Goal: Obtain resource: Obtain resource

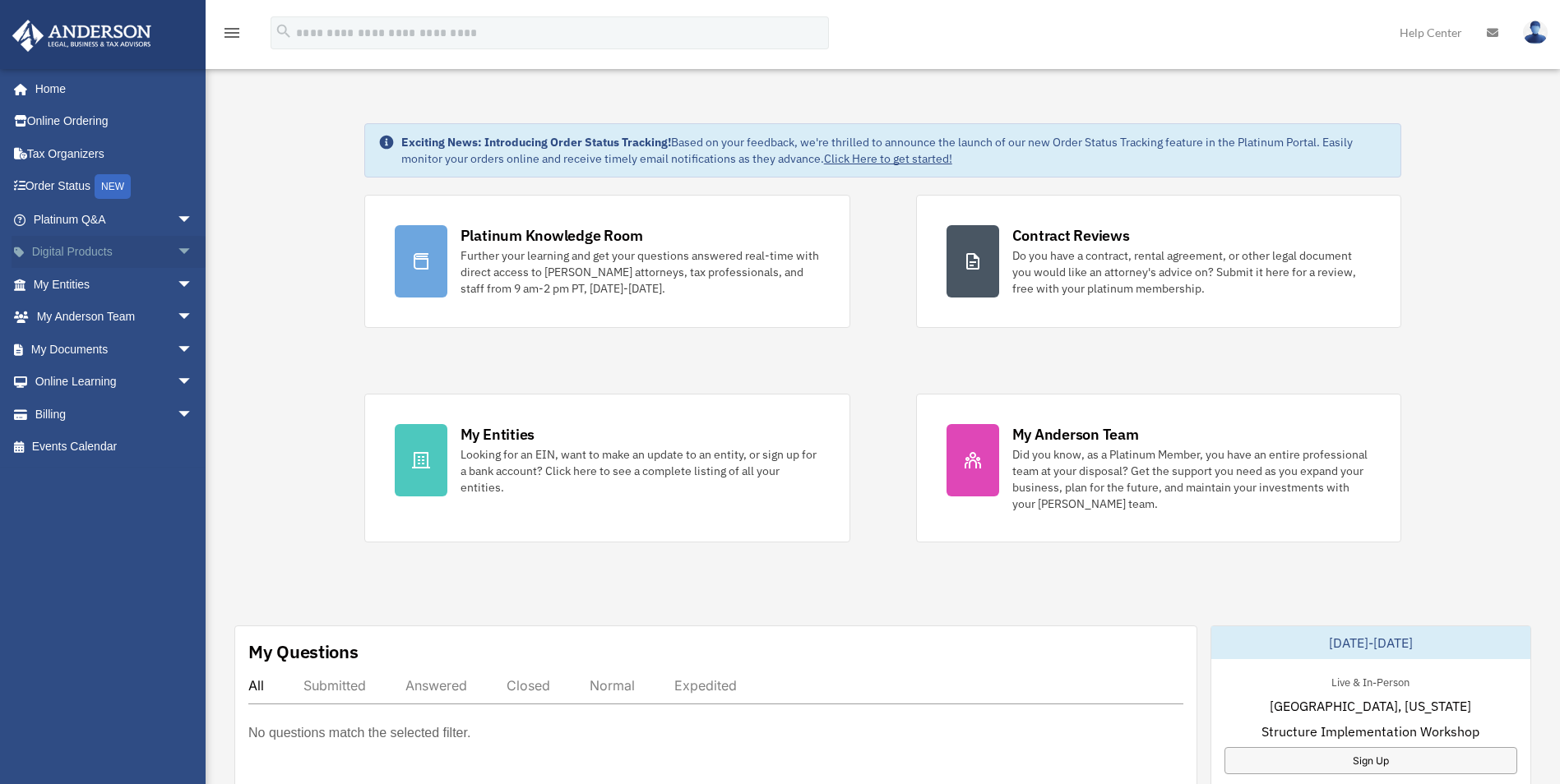
click at [101, 257] on link "Digital Products arrow_drop_down" at bounding box center [115, 252] width 206 height 33
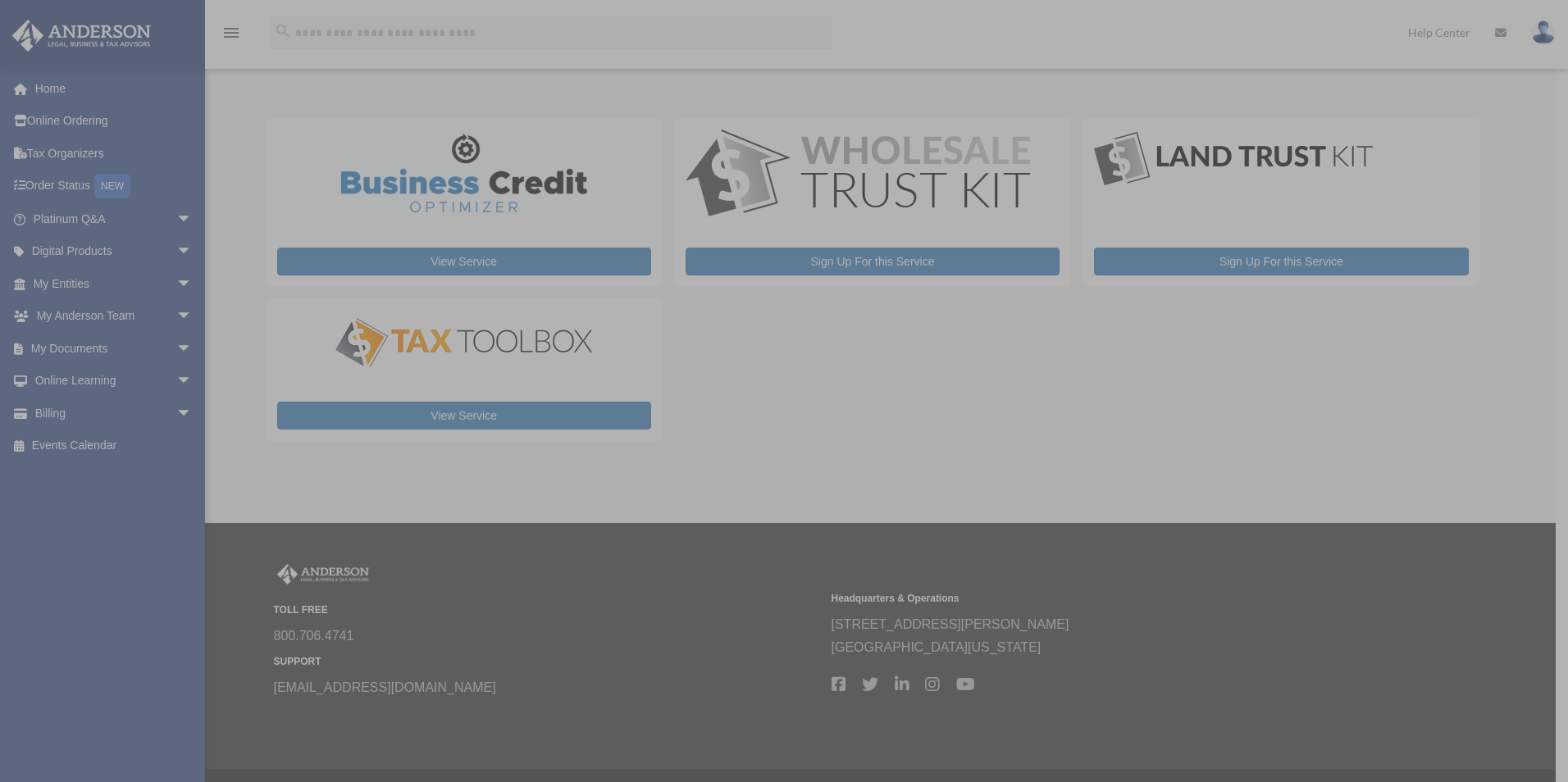
click at [151, 341] on div "x" at bounding box center [784, 391] width 1568 height 782
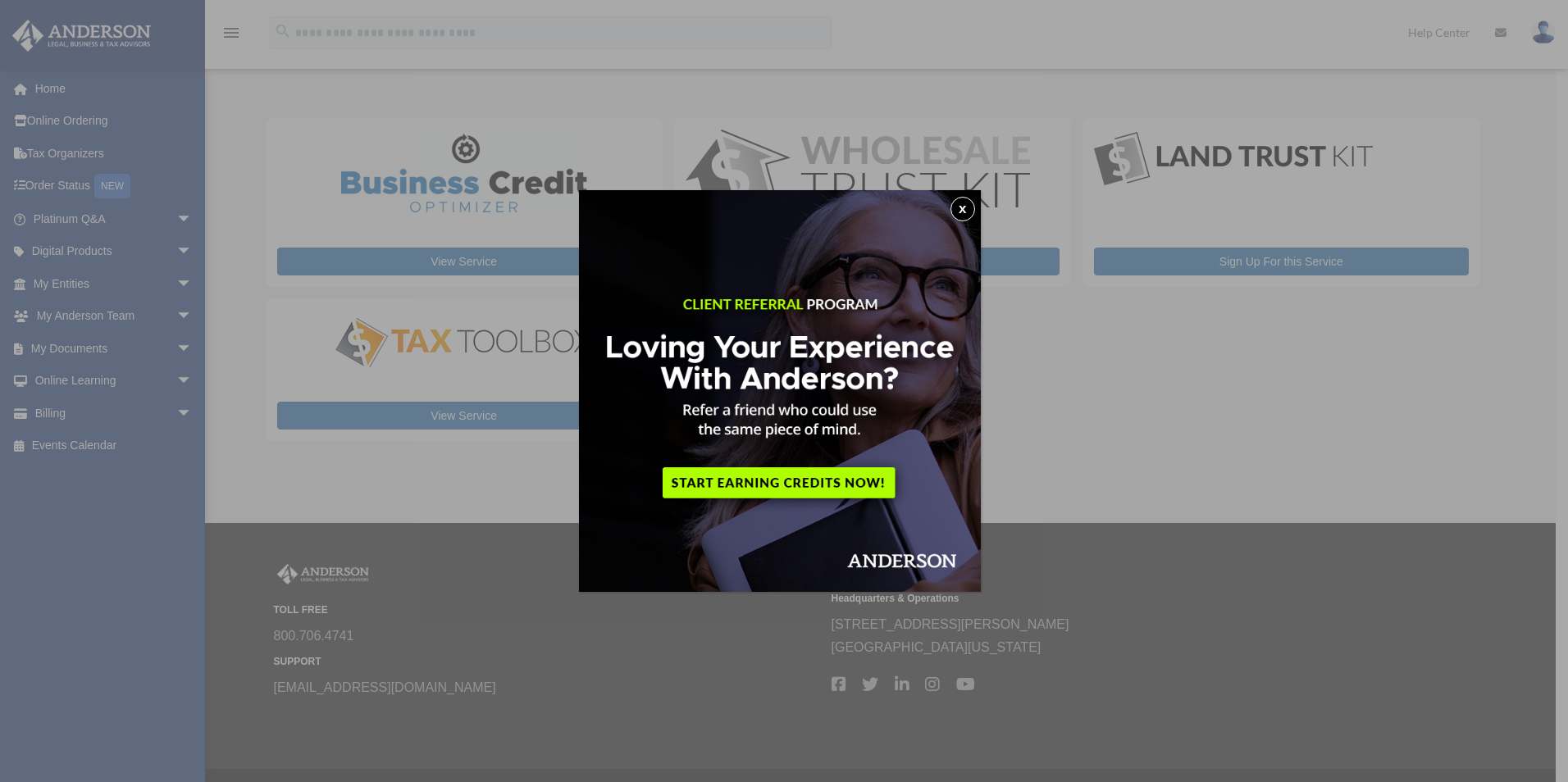
click at [970, 214] on button "x" at bounding box center [962, 208] width 24 height 24
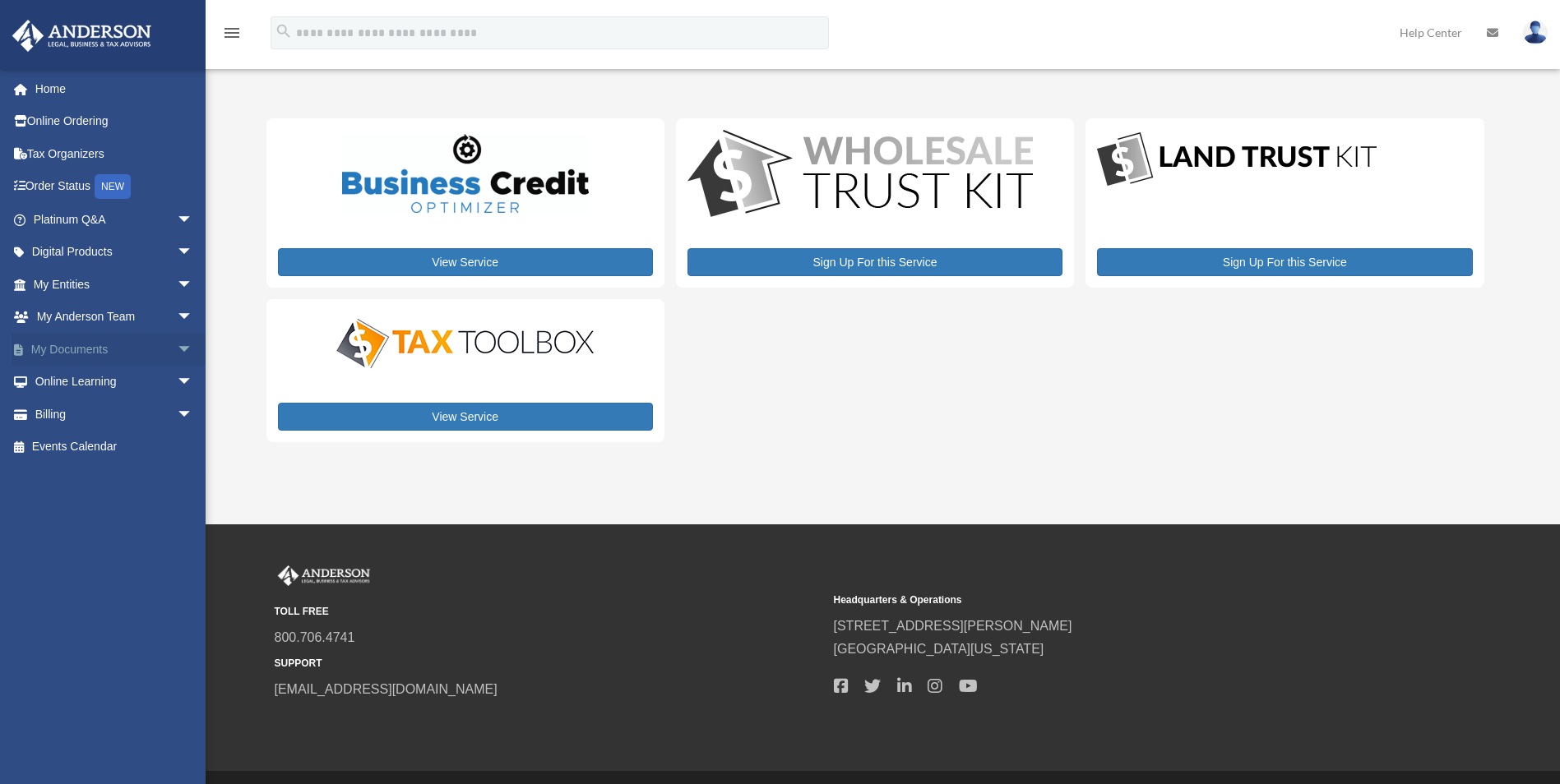
click at [159, 346] on link "My Documents arrow_drop_down" at bounding box center [115, 349] width 206 height 33
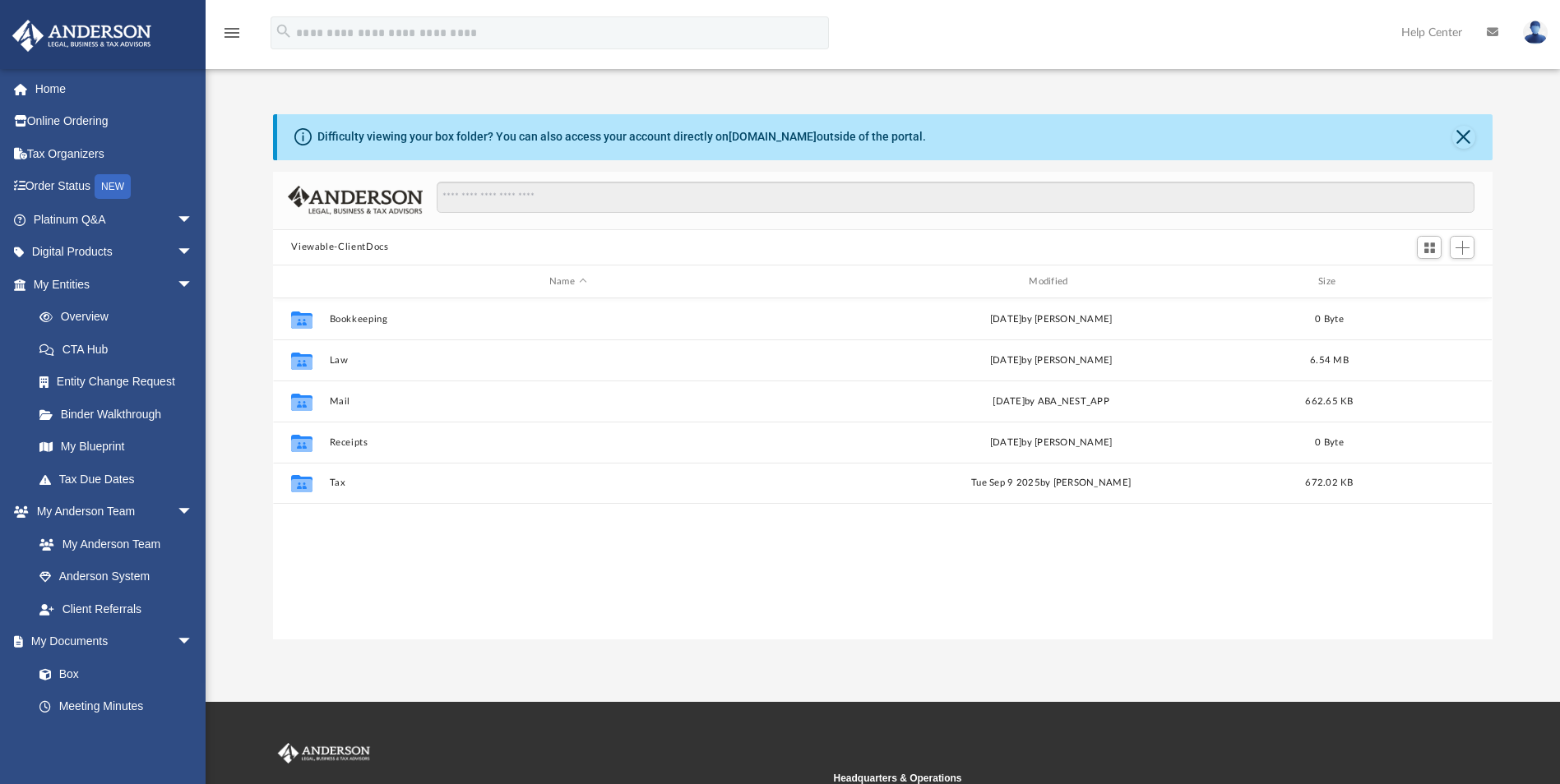
scroll to position [362, 1207]
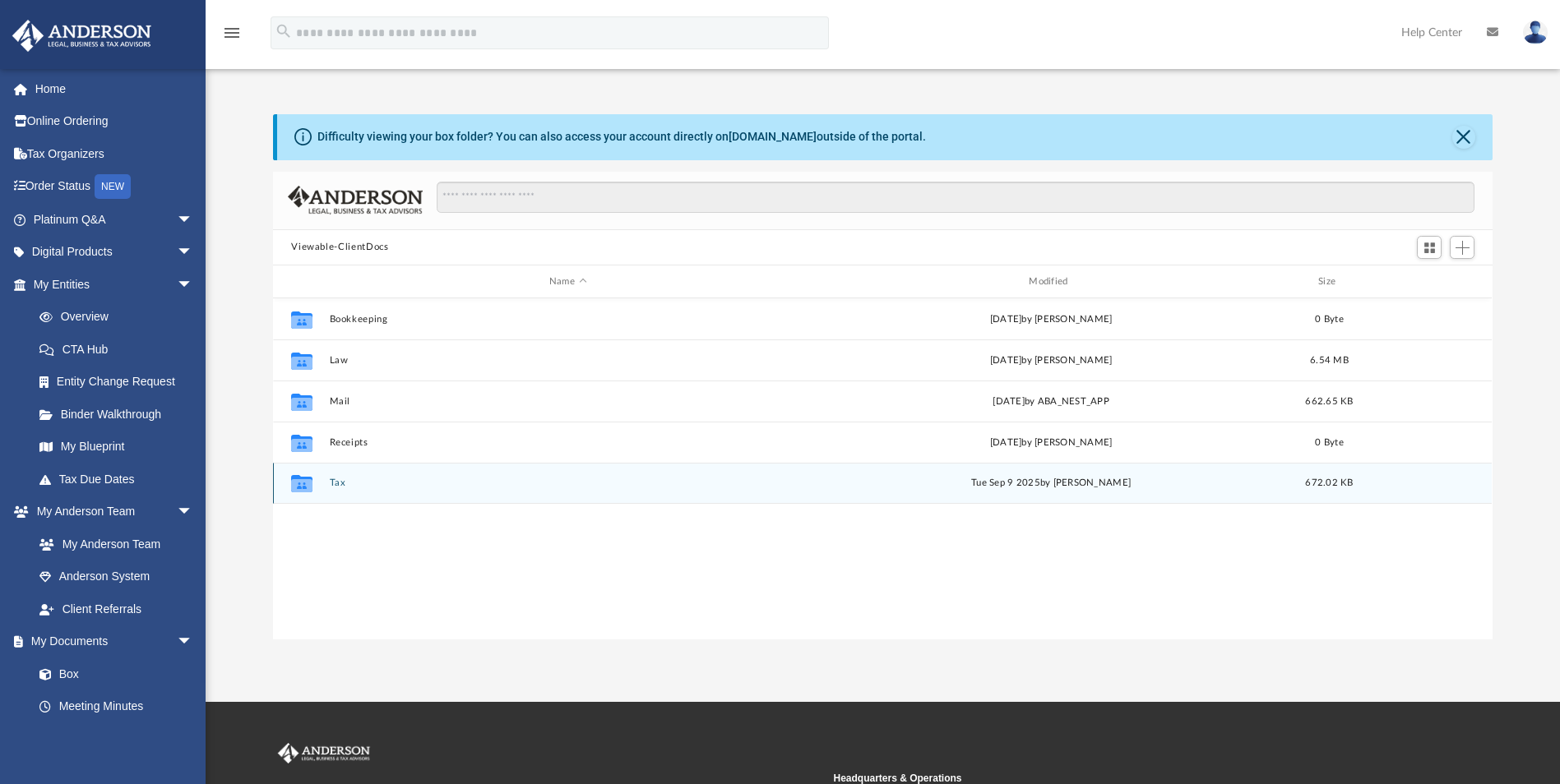
click at [342, 479] on button "Tax" at bounding box center [568, 483] width 476 height 11
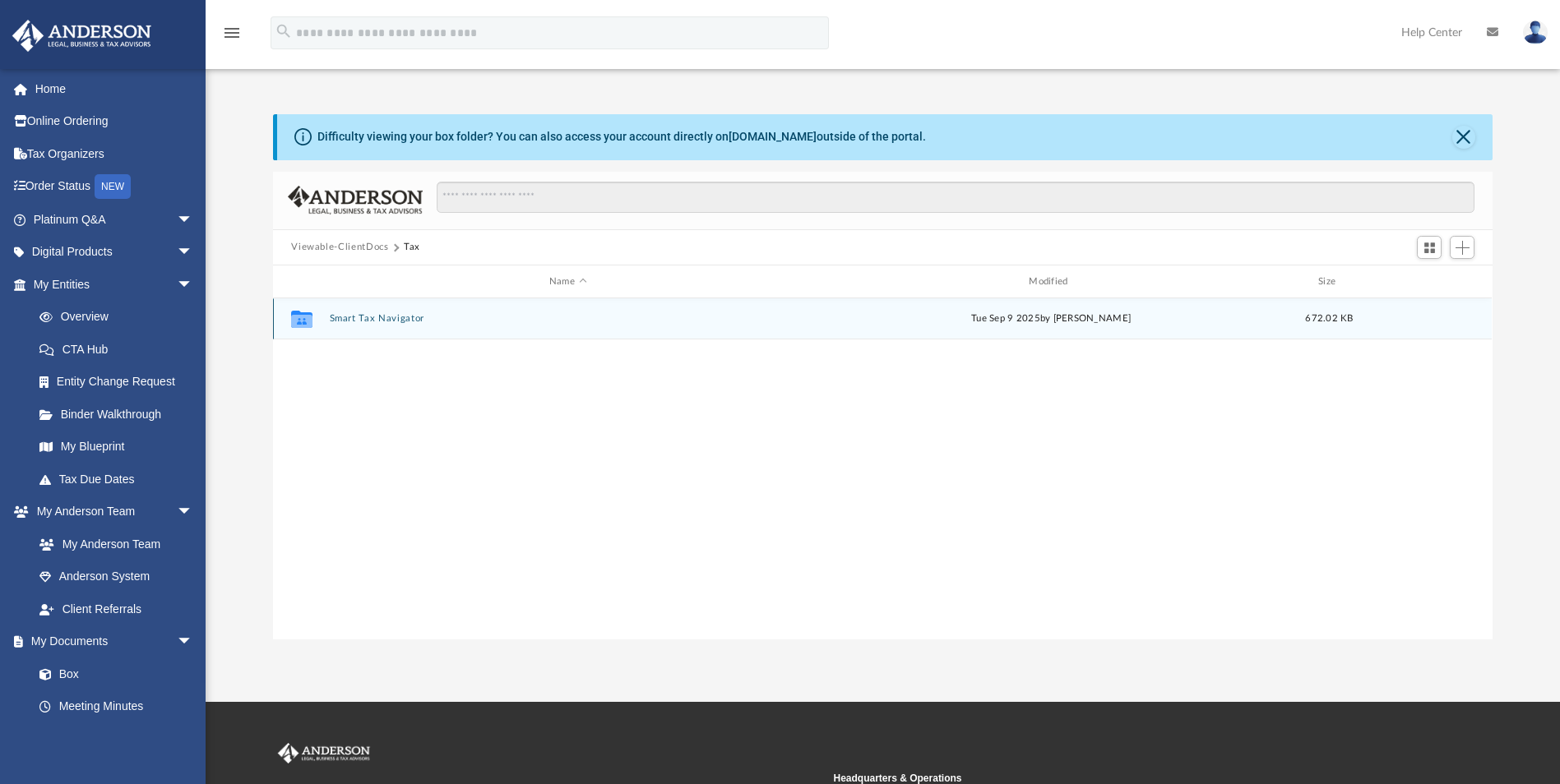
click at [393, 314] on button "Smart Tax Navigator" at bounding box center [568, 319] width 476 height 11
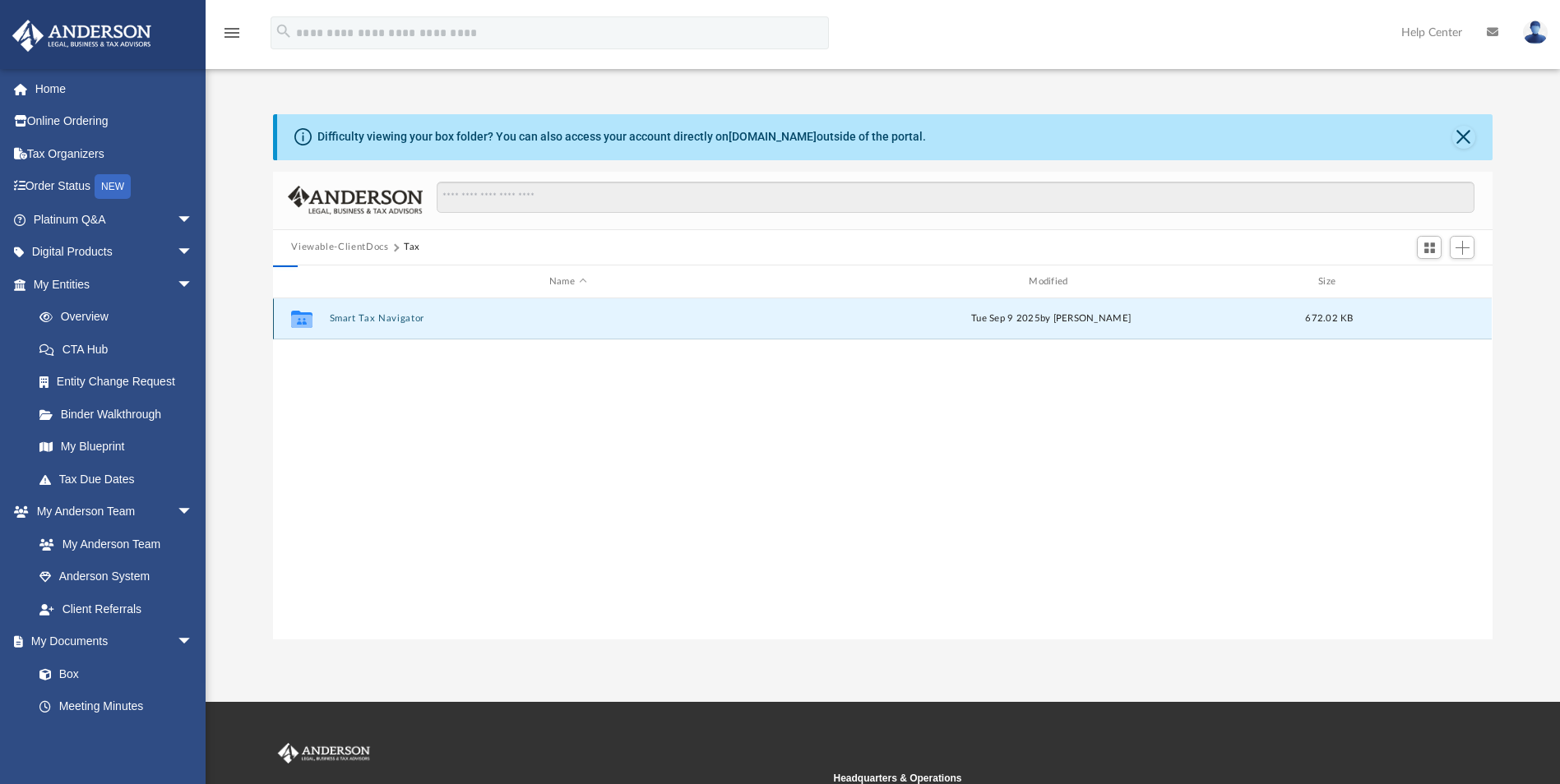
click at [393, 314] on button "Smart Tax Navigator" at bounding box center [568, 319] width 476 height 11
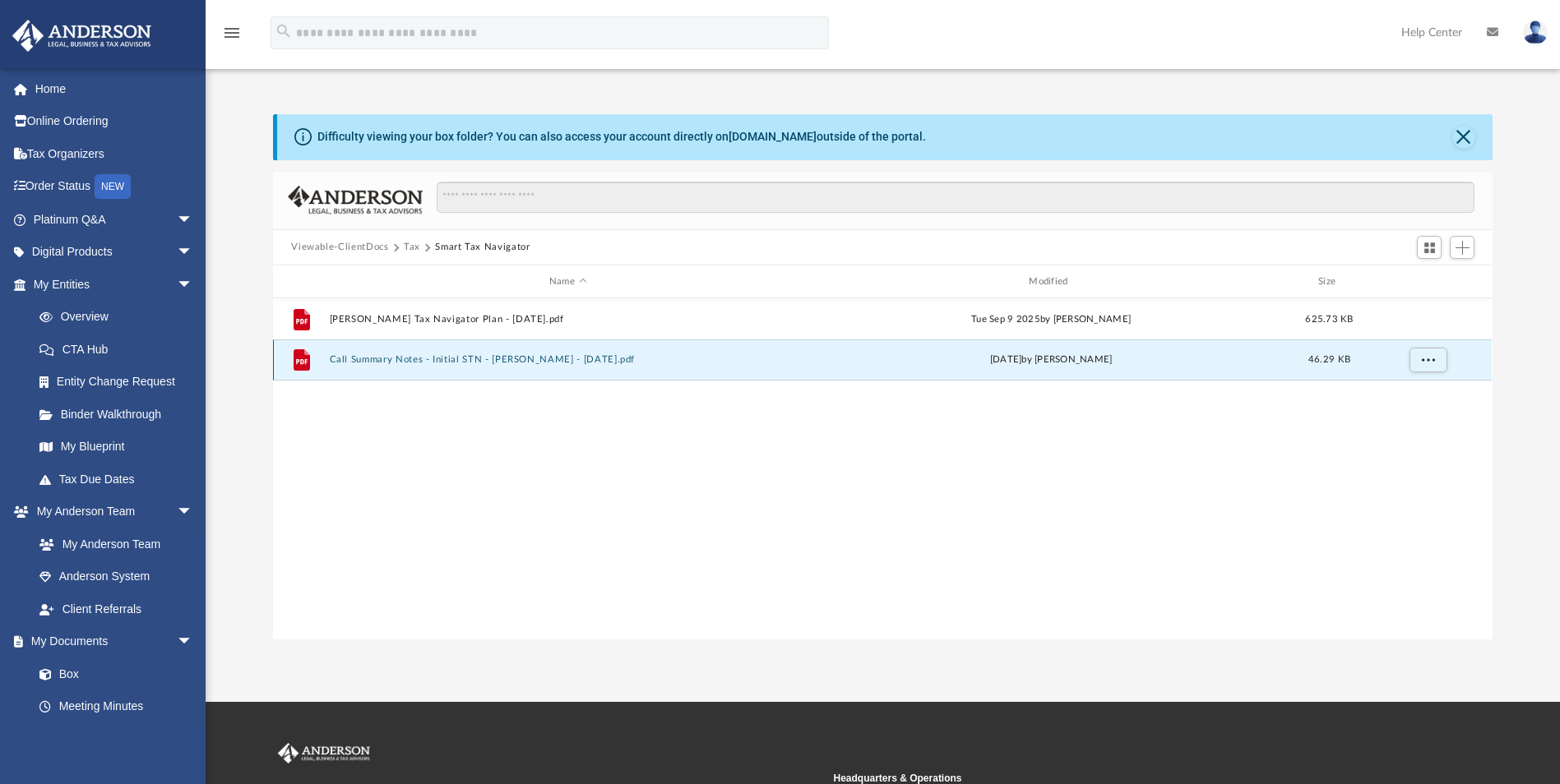
click at [463, 355] on button "Call Summary Notes - Initial STN - [PERSON_NAME] - [DATE].pdf" at bounding box center [568, 361] width 476 height 11
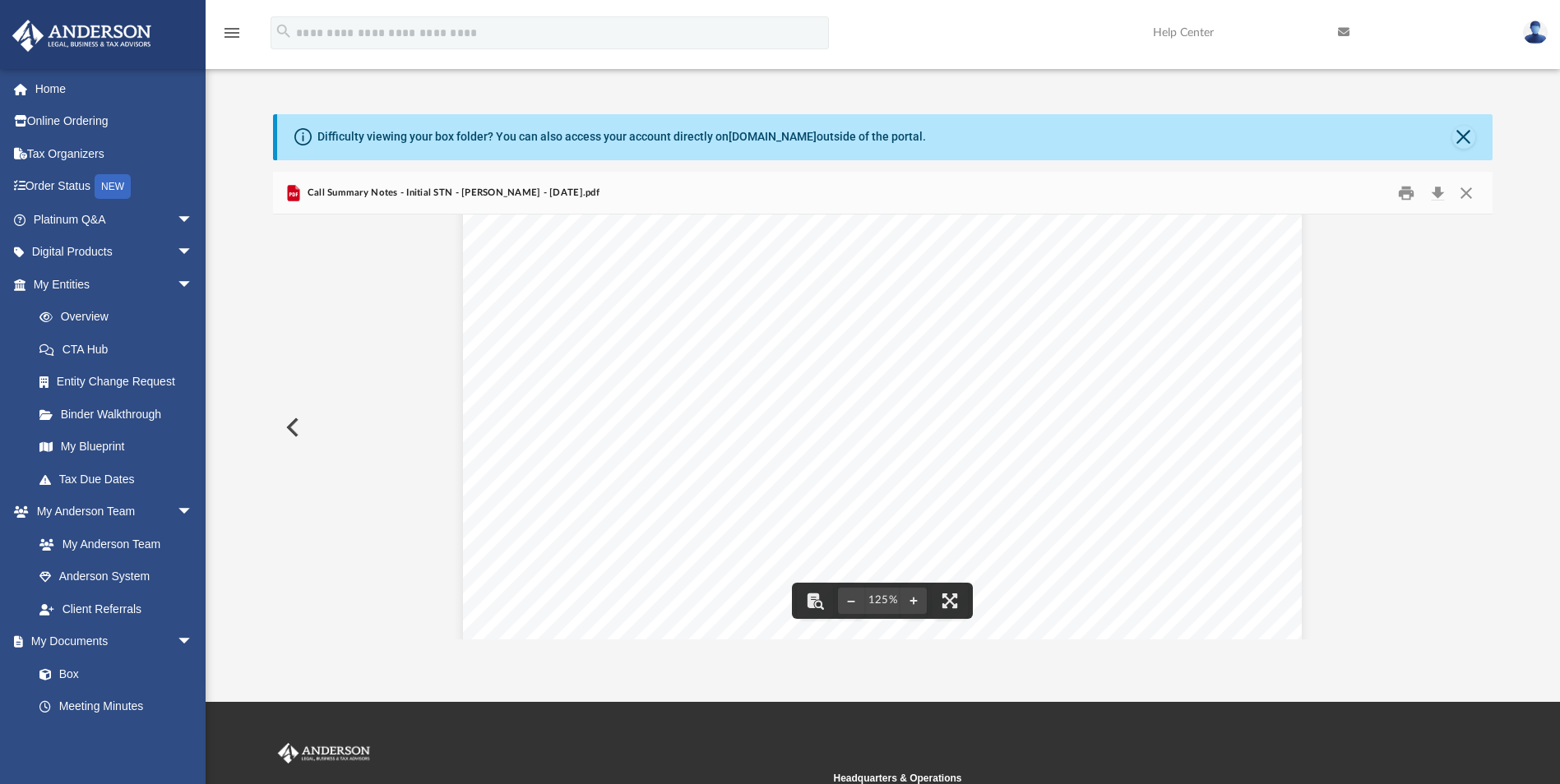
scroll to position [27, 0]
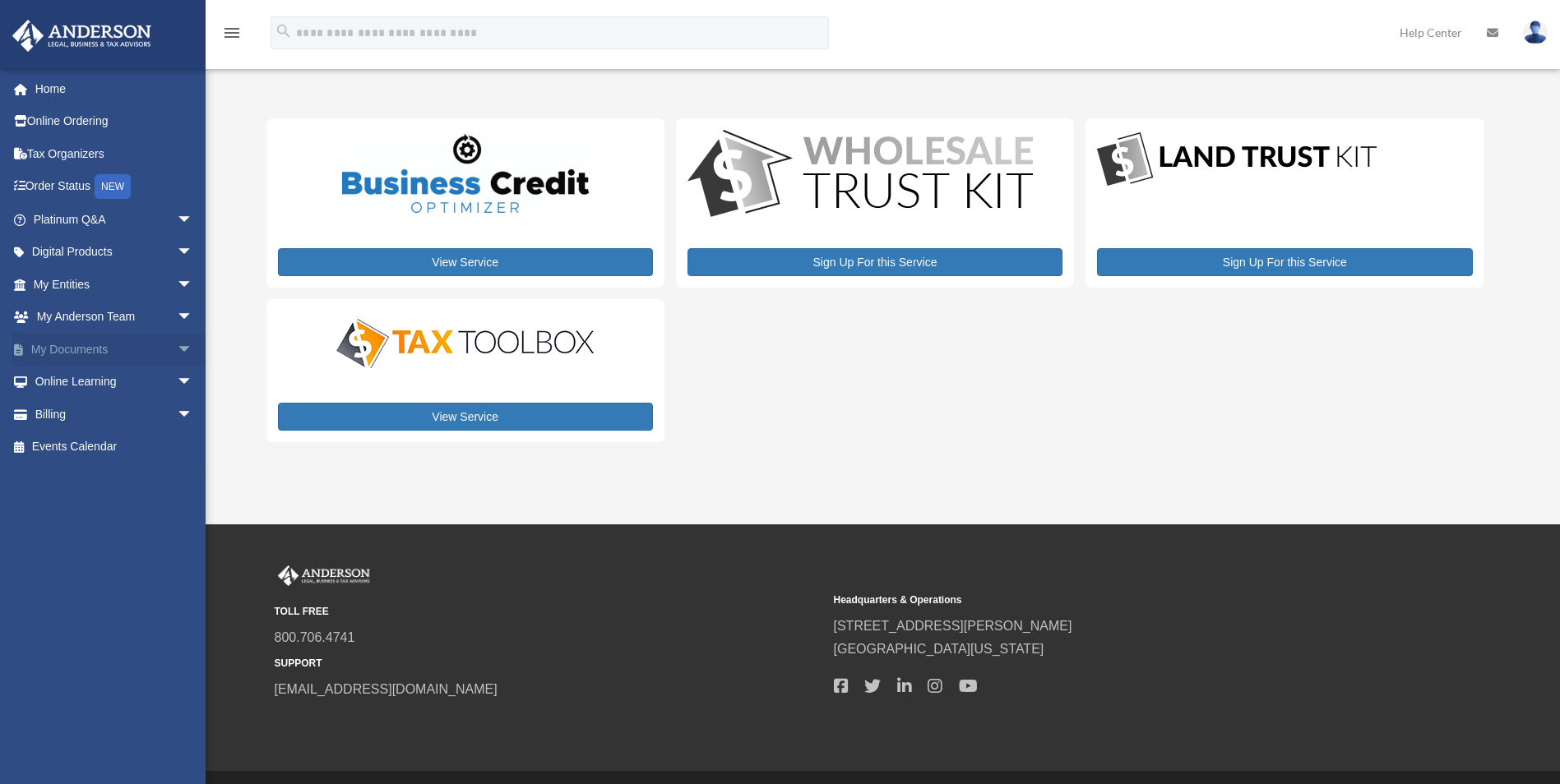
click at [177, 343] on span "arrow_drop_down" at bounding box center [193, 350] width 33 height 34
click at [114, 378] on link "Box" at bounding box center [120, 382] width 195 height 33
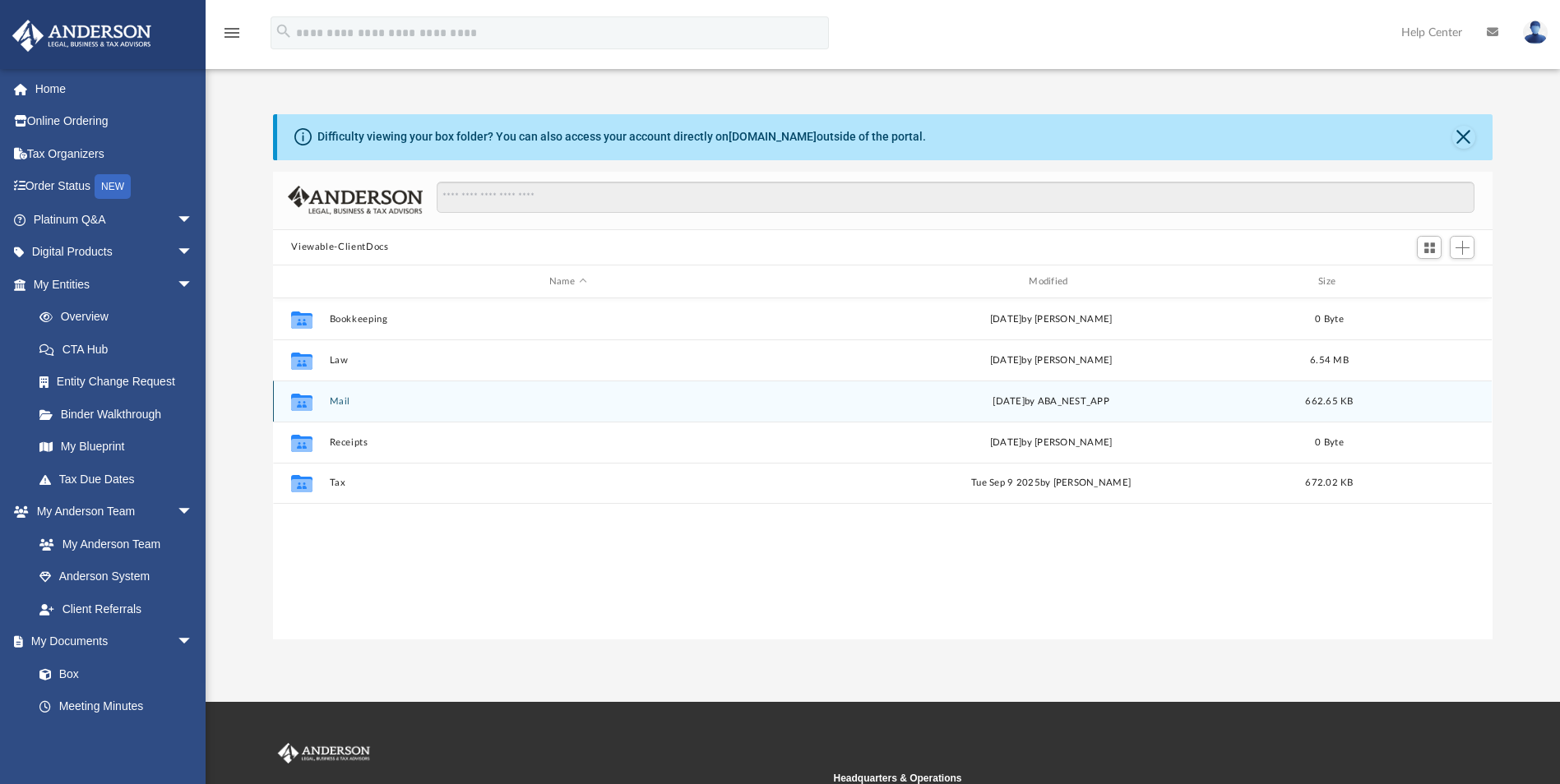
scroll to position [362, 1207]
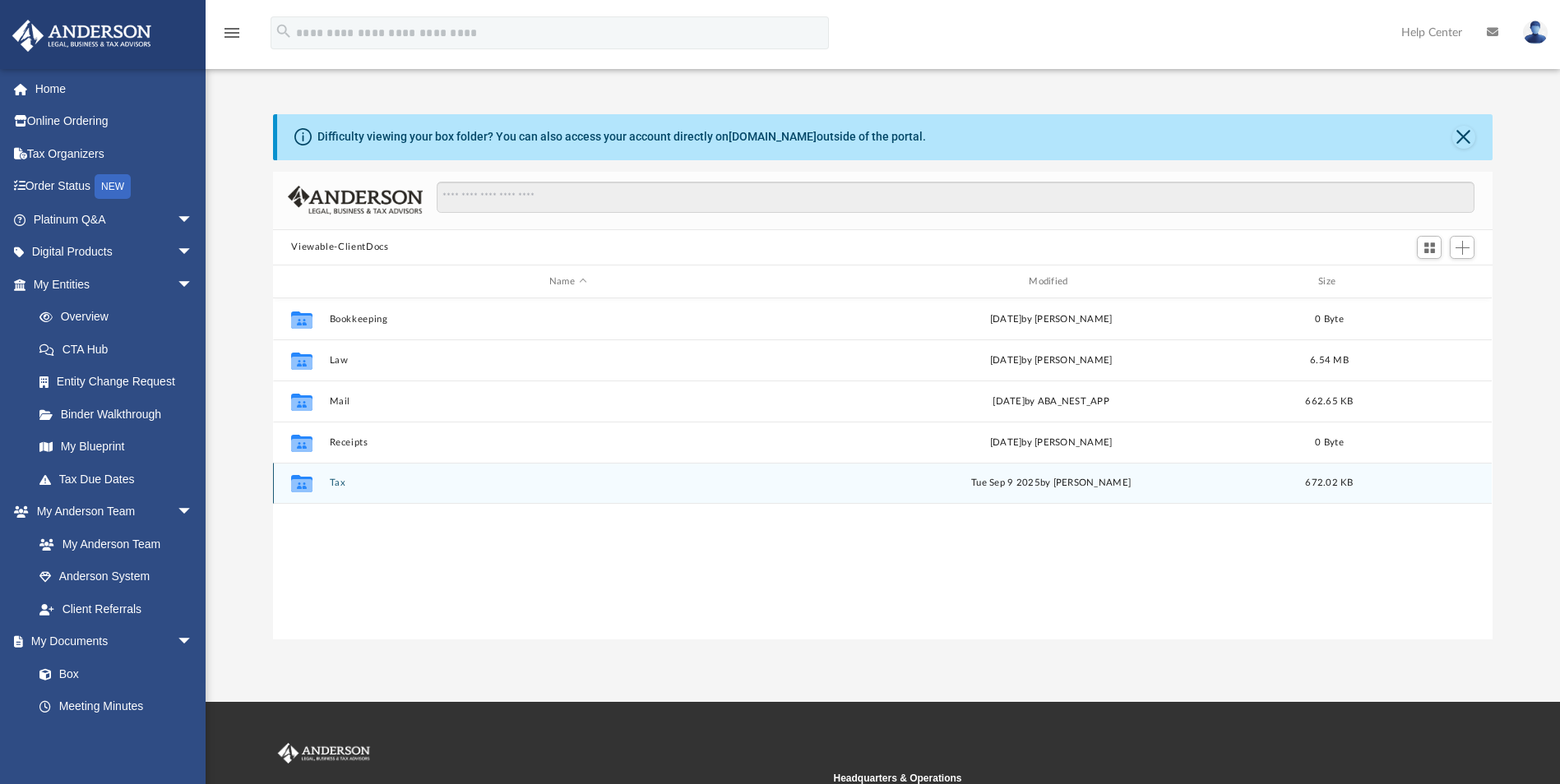
click at [350, 482] on button "Tax" at bounding box center [568, 483] width 476 height 11
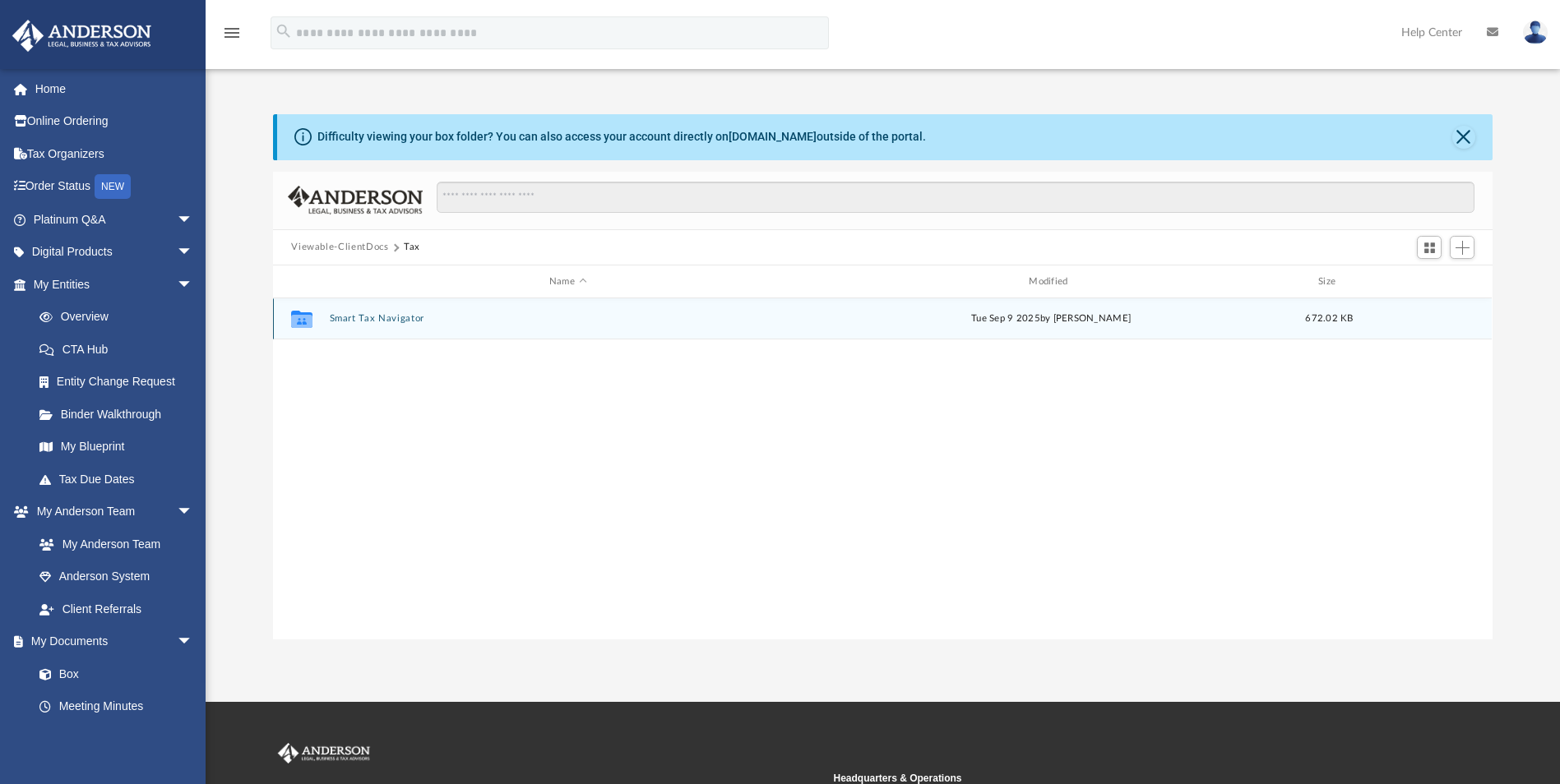
click at [381, 319] on button "Smart Tax Navigator" at bounding box center [568, 319] width 476 height 11
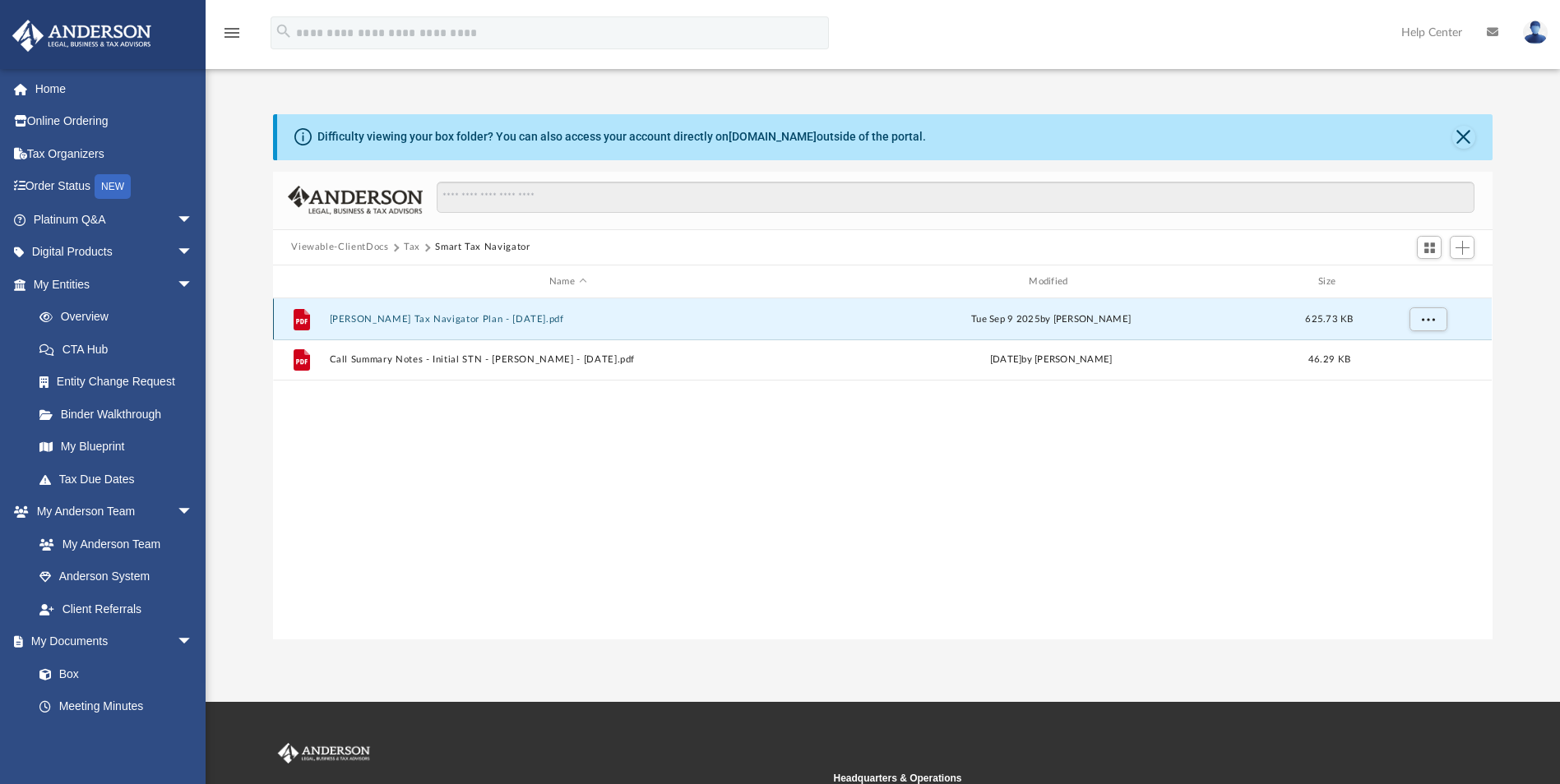
click at [458, 322] on button "[PERSON_NAME] Tax Navigator Plan - [DATE].pdf" at bounding box center [568, 319] width 476 height 11
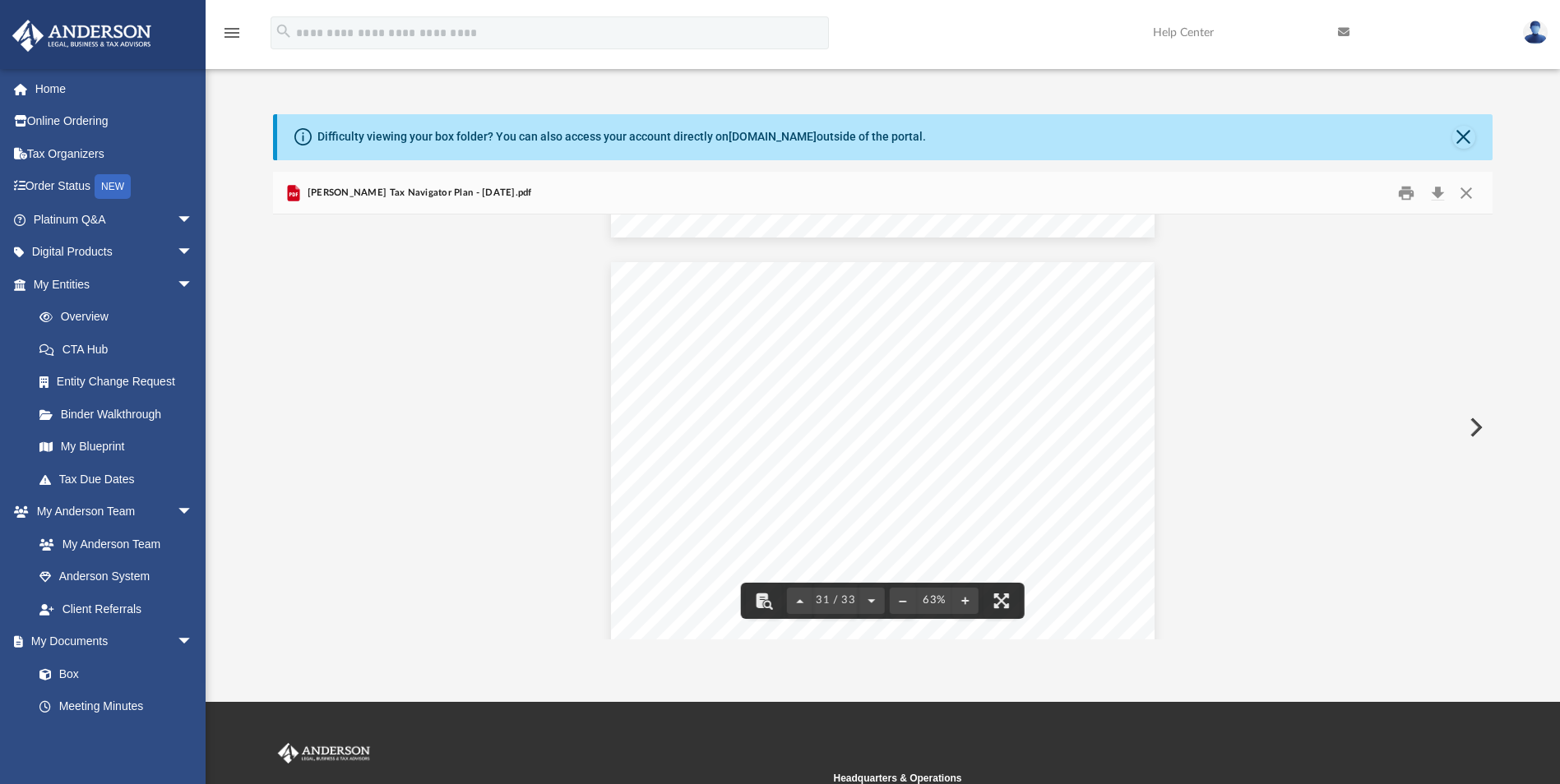
scroll to position [13268, 0]
